Goal: Task Accomplishment & Management: Complete application form

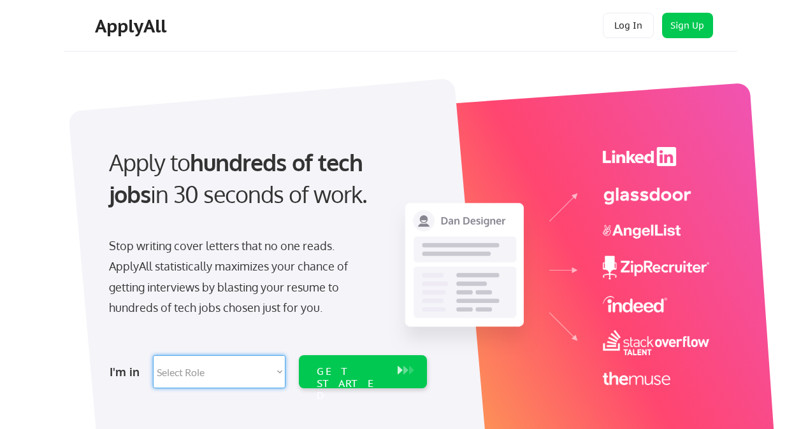
click at [275, 374] on select "Select Role Software Engineering Product Management Customer Success Sales UI/U…" at bounding box center [219, 372] width 133 height 33
select select ""technical_project_program_mgmt""
click at [153, 356] on select "Select Role Software Engineering Product Management Customer Success Sales UI/U…" at bounding box center [219, 372] width 133 height 33
select select ""technical_project_program_mgmt""
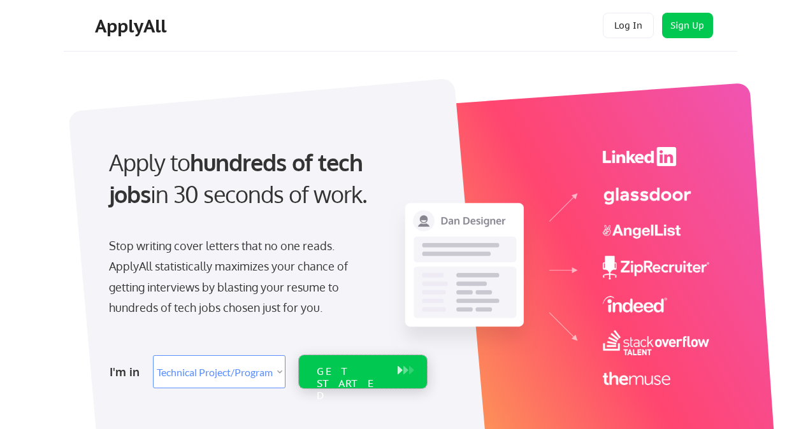
click at [348, 366] on div "GET STARTED" at bounding box center [351, 384] width 68 height 37
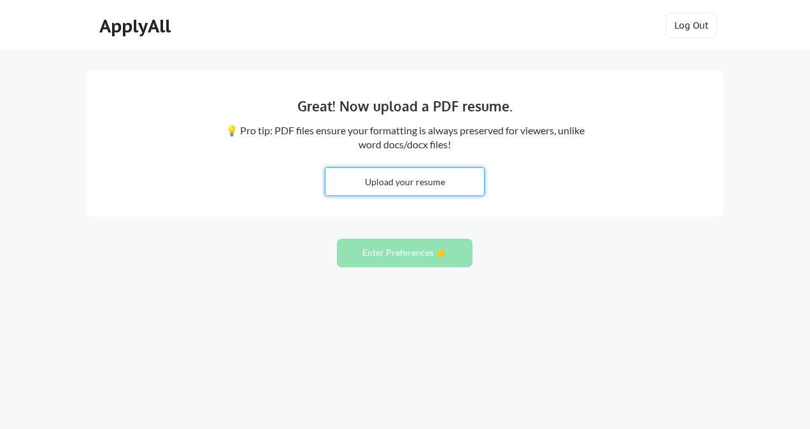
click at [394, 187] on input "file" at bounding box center [405, 181] width 159 height 27
type input "C:\fakepath\Resume1 (2).pdf"
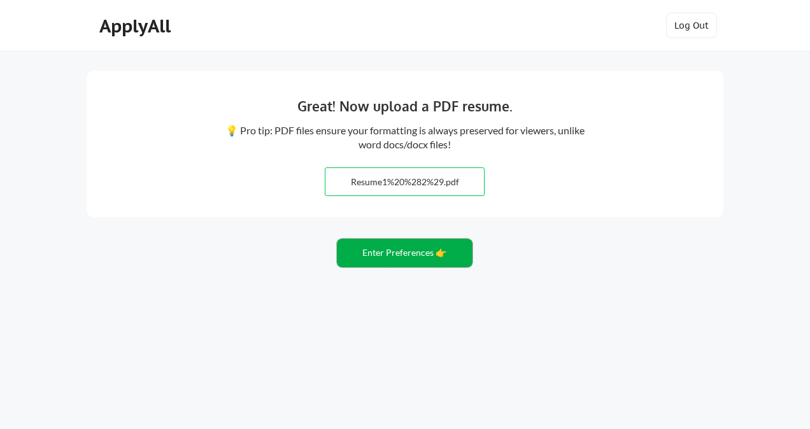
click at [405, 257] on button "Enter Preferences 👉" at bounding box center [405, 253] width 136 height 29
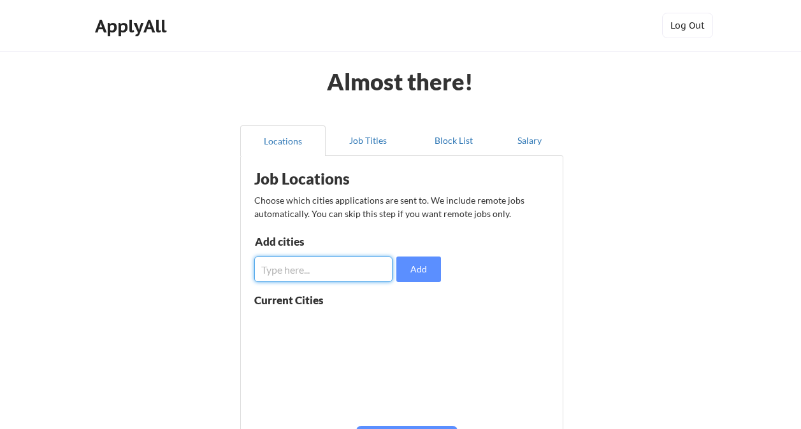
click at [306, 273] on input "input" at bounding box center [323, 269] width 138 height 25
type input "b"
drag, startPoint x: 805, startPoint y: 251, endPoint x: 333, endPoint y: 270, distance: 472.5
click at [333, 270] on input "input" at bounding box center [323, 269] width 138 height 25
type input "Bangalore"
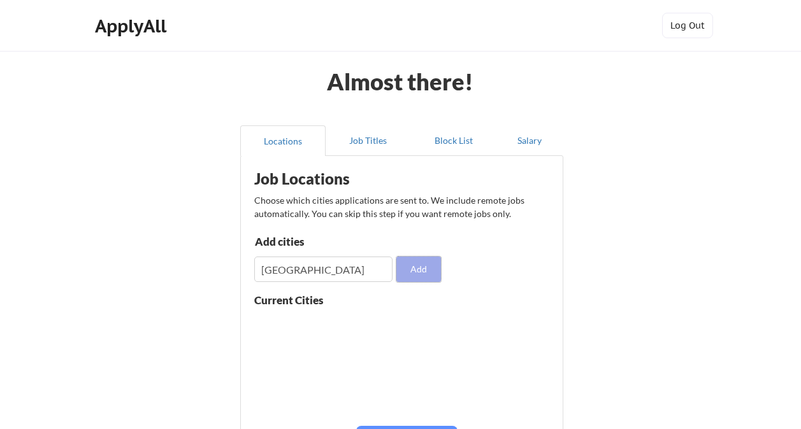
click at [420, 270] on button "Add" at bounding box center [418, 269] width 45 height 25
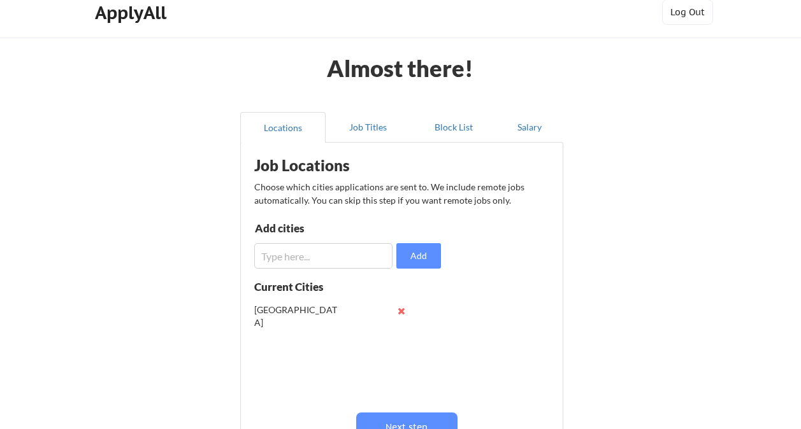
scroll to position [25, 0]
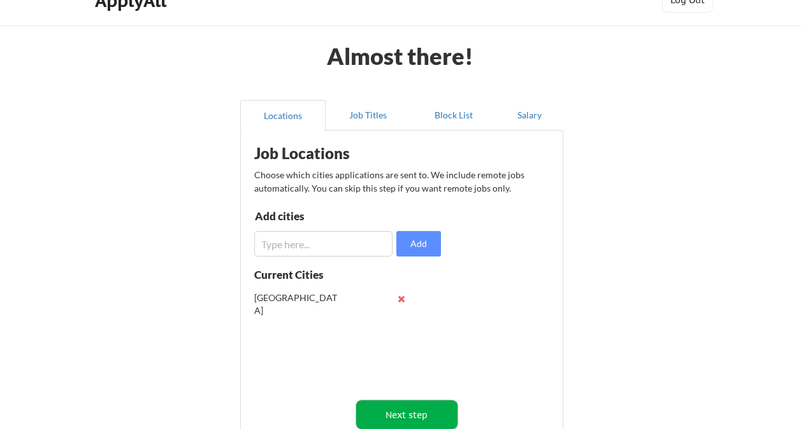
click at [421, 421] on button "Next step" at bounding box center [406, 415] width 101 height 29
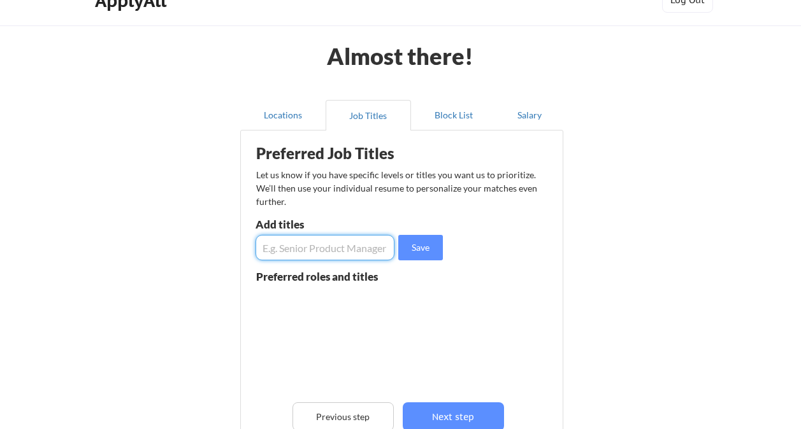
click at [339, 255] on input "input" at bounding box center [324, 247] width 139 height 25
type input "S"
type input "TPM, Program manager, Director"
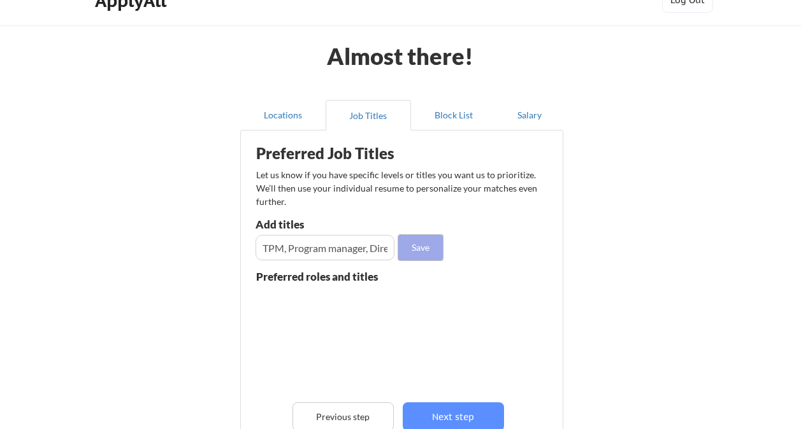
click at [416, 247] on button "Save" at bounding box center [420, 247] width 45 height 25
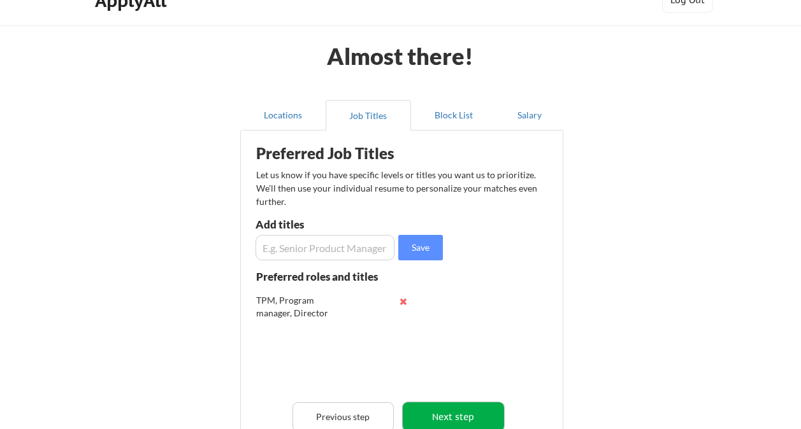
click at [433, 421] on button "Next step" at bounding box center [453, 417] width 101 height 29
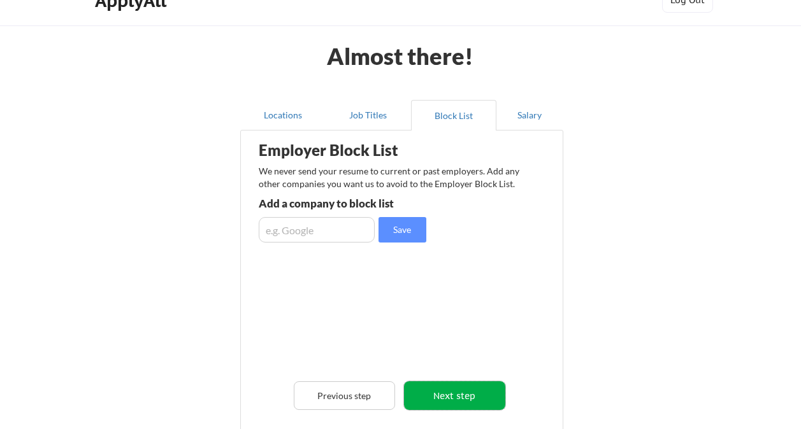
click at [456, 397] on button "Next step" at bounding box center [454, 396] width 101 height 29
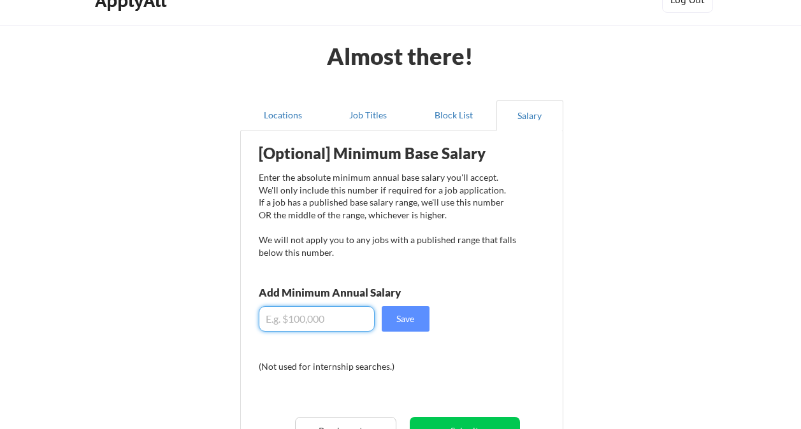
click at [334, 319] on input "input" at bounding box center [317, 318] width 116 height 25
type input "$120,000"
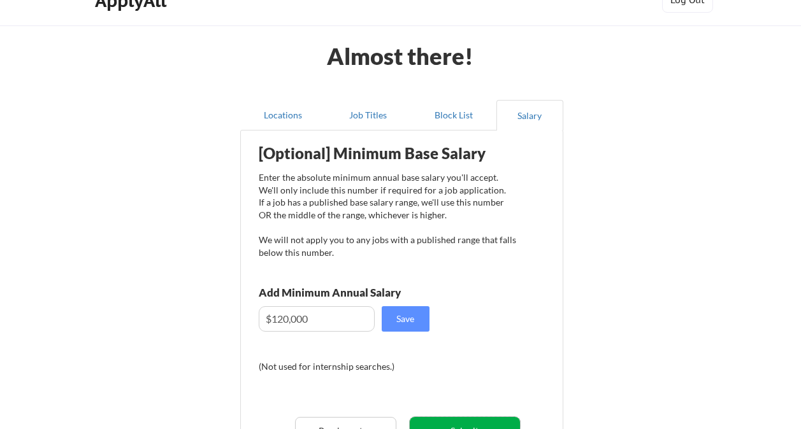
click at [431, 422] on button "Submit" at bounding box center [465, 431] width 110 height 29
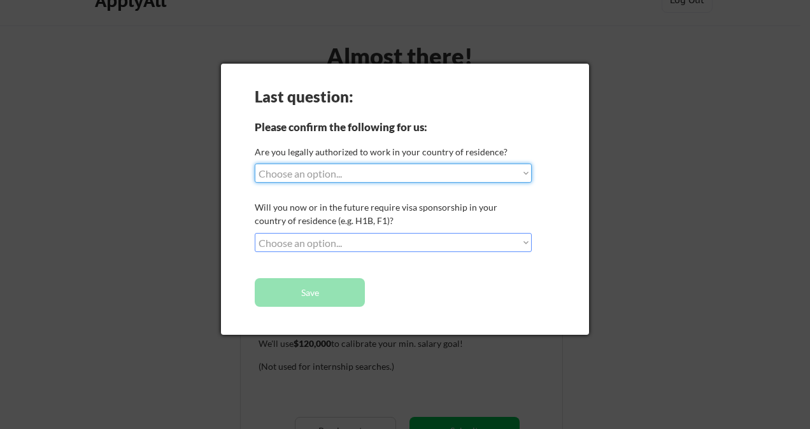
click at [474, 173] on select "Choose an option... Yes, I am a US Citizen Yes, I am a Canadian Citizen Yes, I …" at bounding box center [393, 173] width 277 height 19
select select ""no__i_am_not__yet__authorized""
click at [255, 164] on select "Choose an option... Yes, I am a US Citizen Yes, I am a Canadian Citizen Yes, I …" at bounding box center [393, 173] width 277 height 19
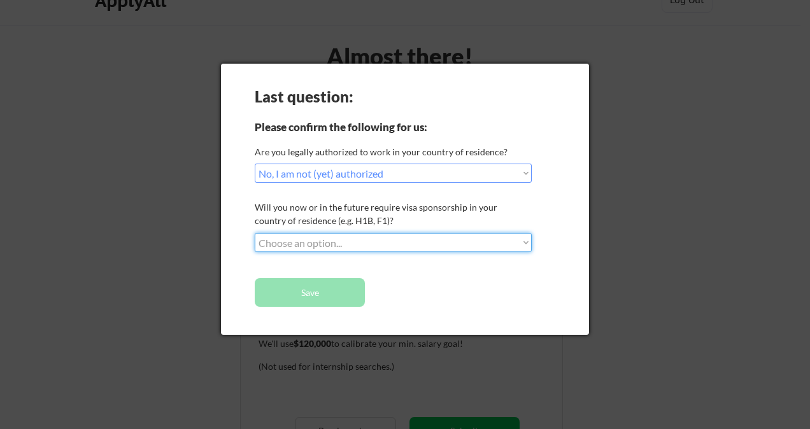
click at [367, 240] on select "Choose an option... No, I will not need sponsorship Yes, I will need sponsorship" at bounding box center [393, 242] width 277 height 19
select select ""yes__i_will_need_sponsorship""
click at [255, 233] on select "Choose an option... No, I will not need sponsorship Yes, I will need sponsorship" at bounding box center [393, 242] width 277 height 19
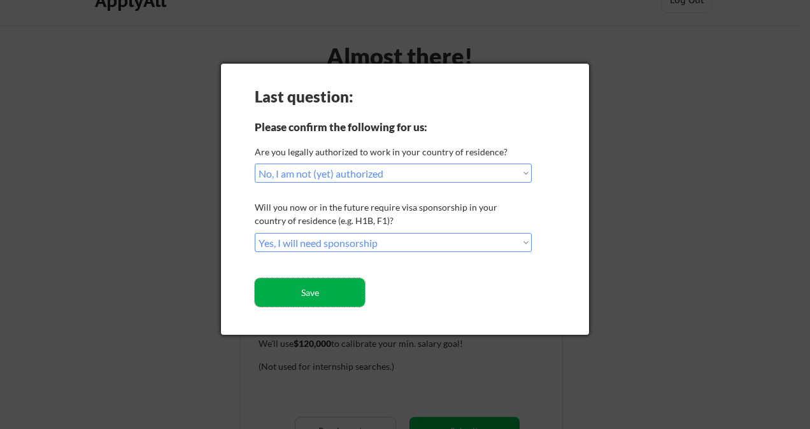
click at [312, 293] on button "Save" at bounding box center [310, 292] width 110 height 29
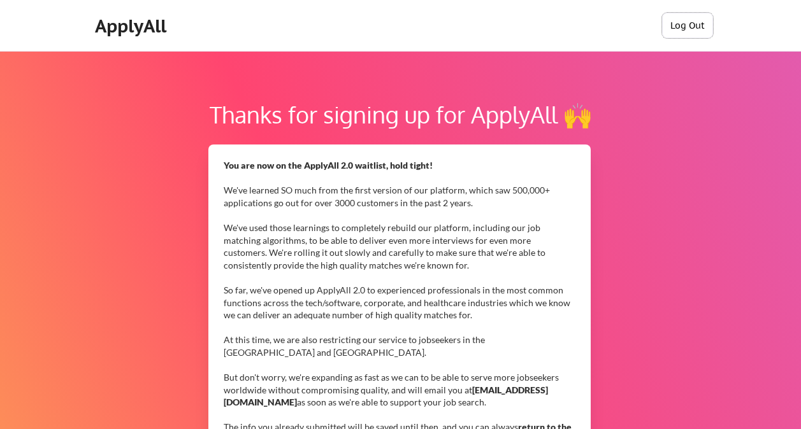
click at [685, 24] on button "Log Out" at bounding box center [687, 25] width 51 height 25
